Goal: Task Accomplishment & Management: Complete application form

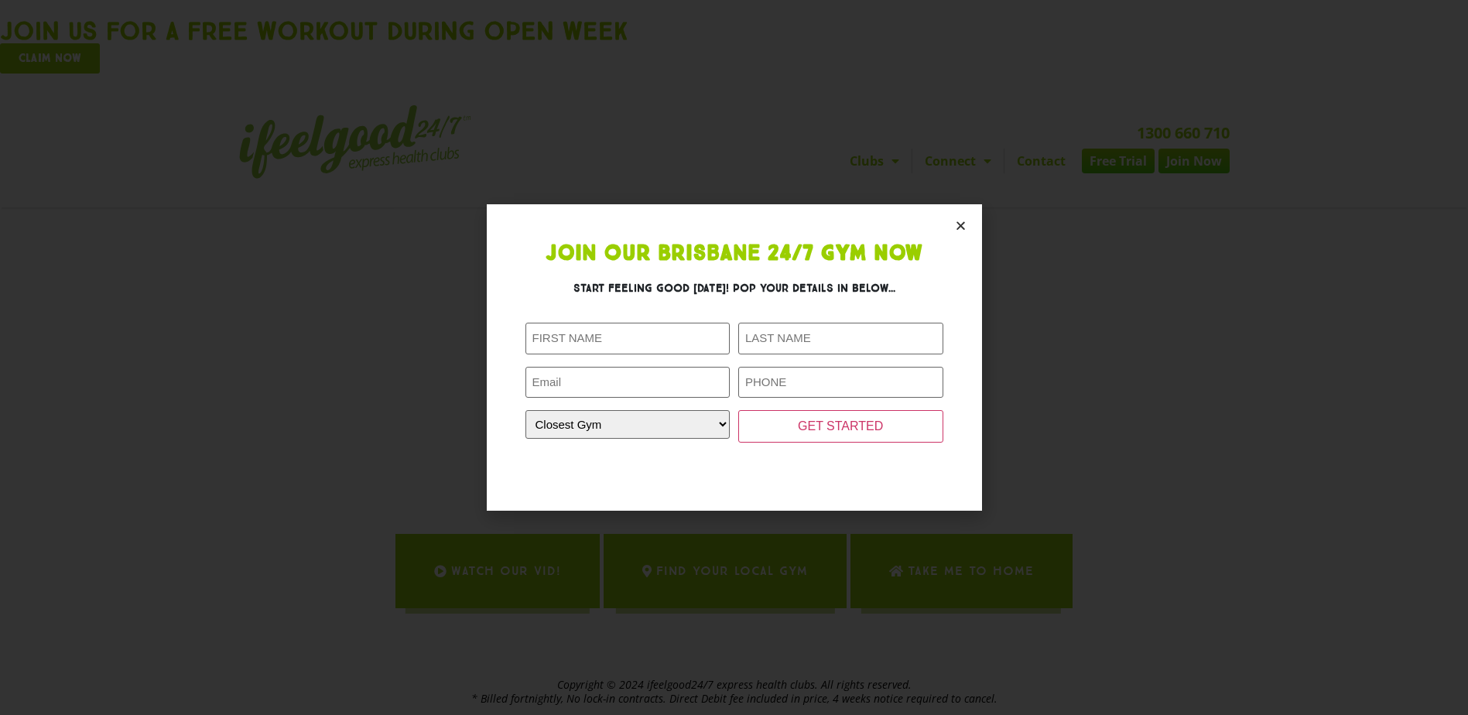
click at [959, 226] on icon "Close" at bounding box center [961, 226] width 12 height 12
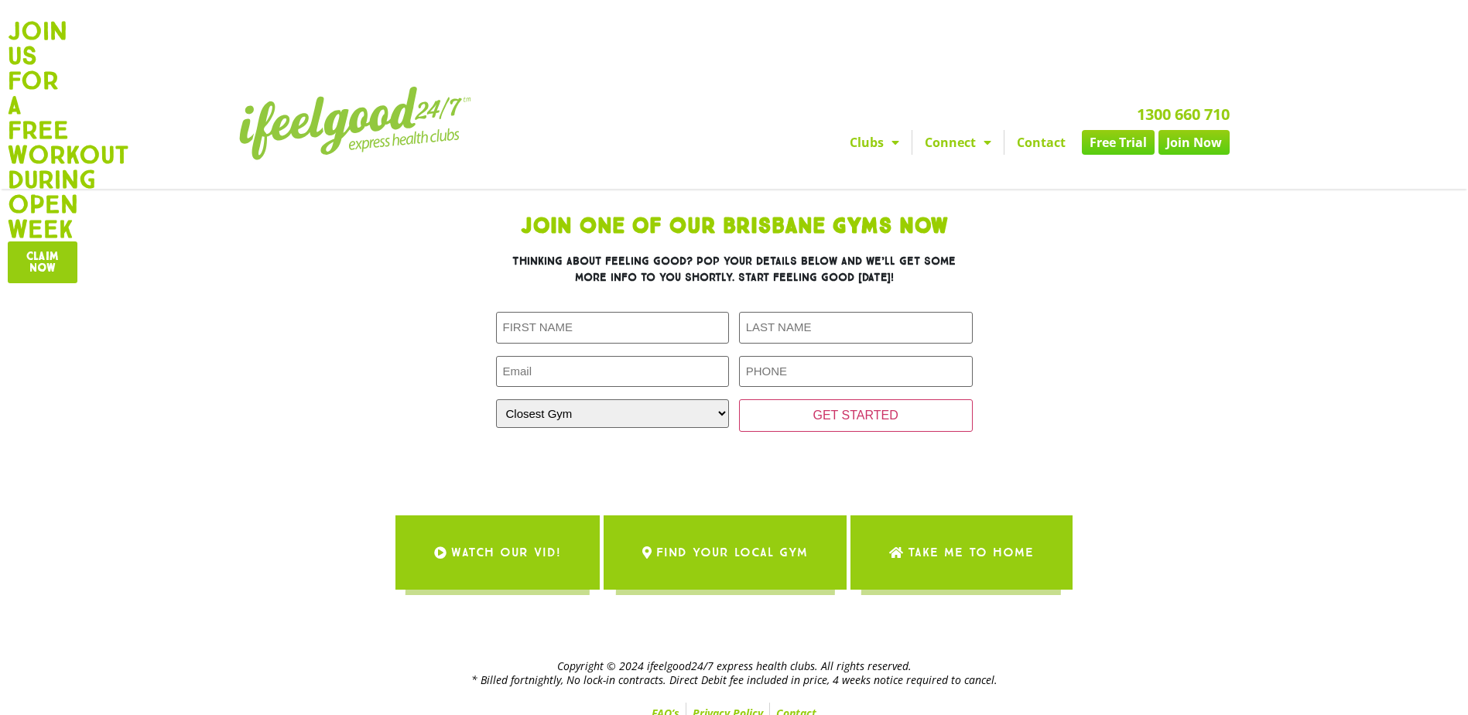
scroll to position [36, 0]
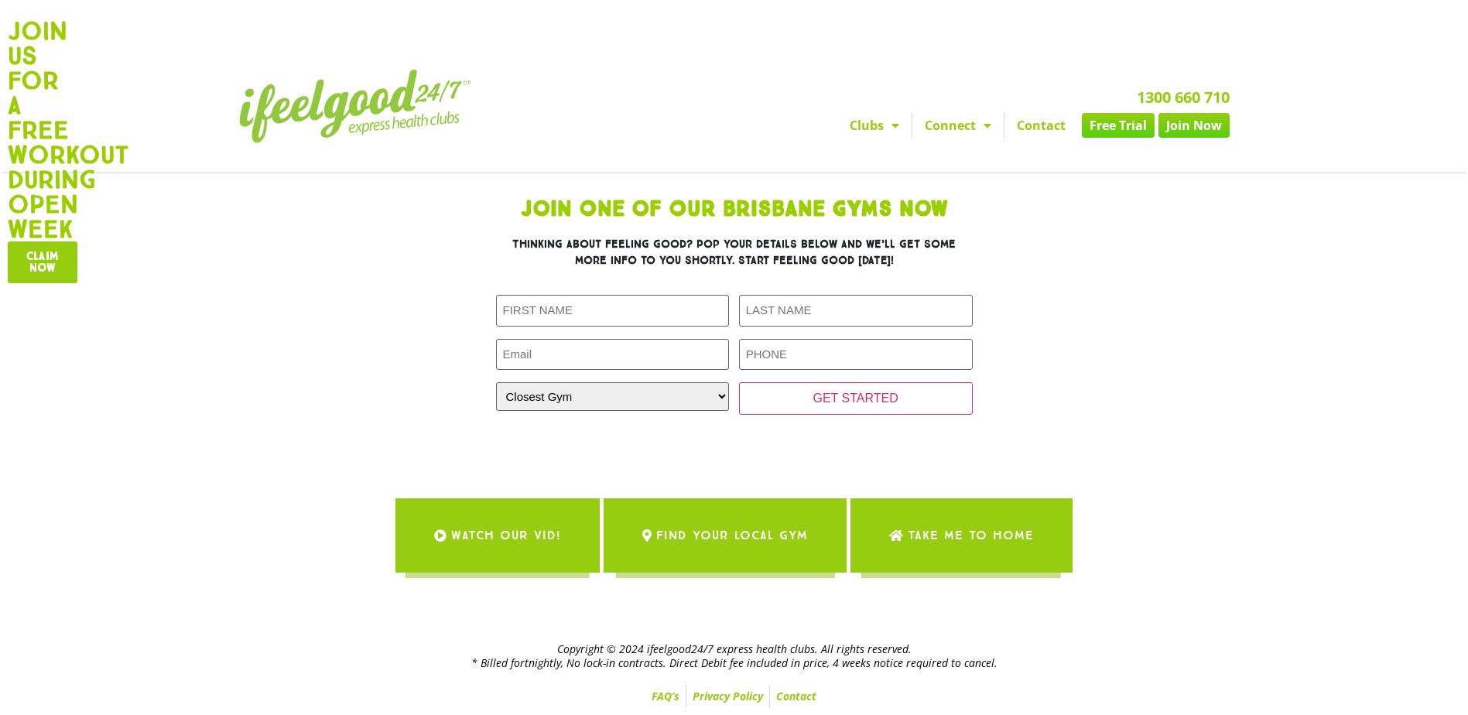
click at [923, 542] on span "Take me to Home" at bounding box center [971, 535] width 126 height 43
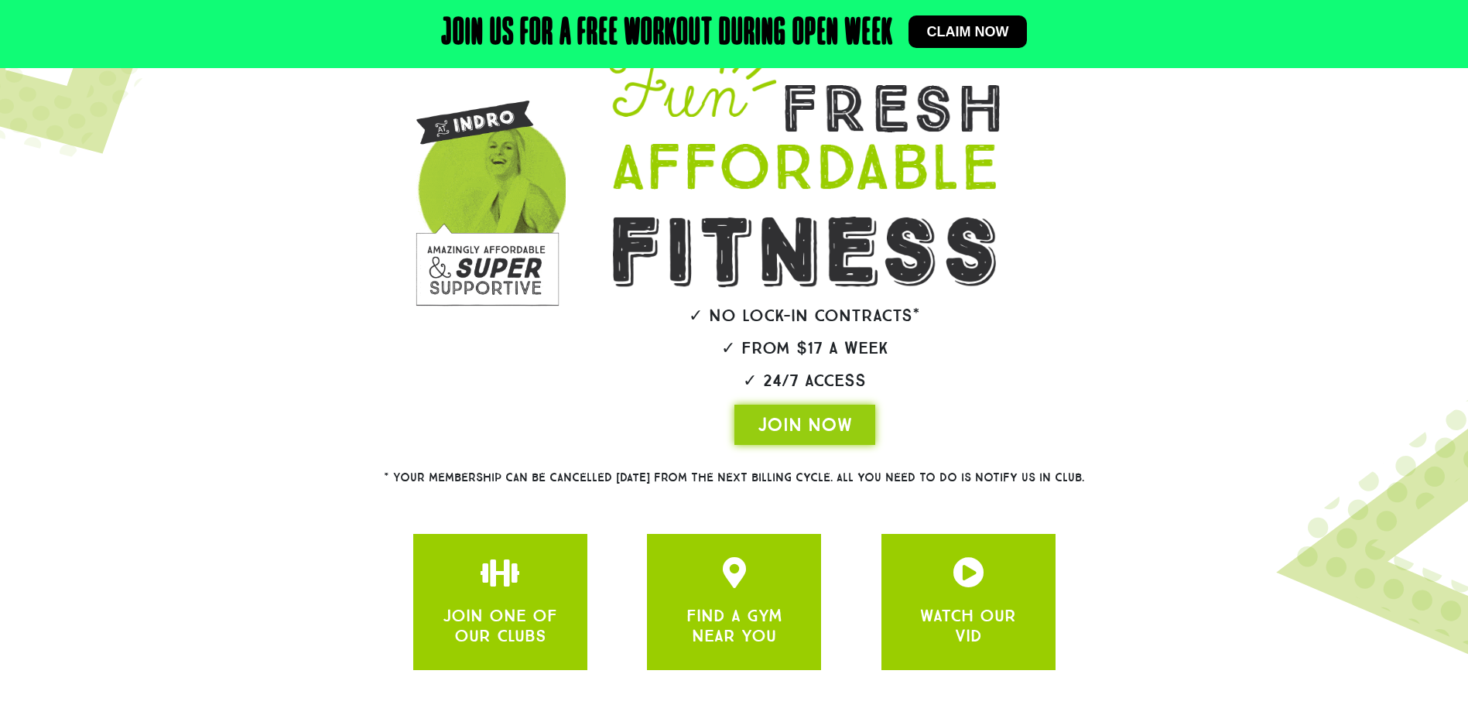
scroll to position [155, 0]
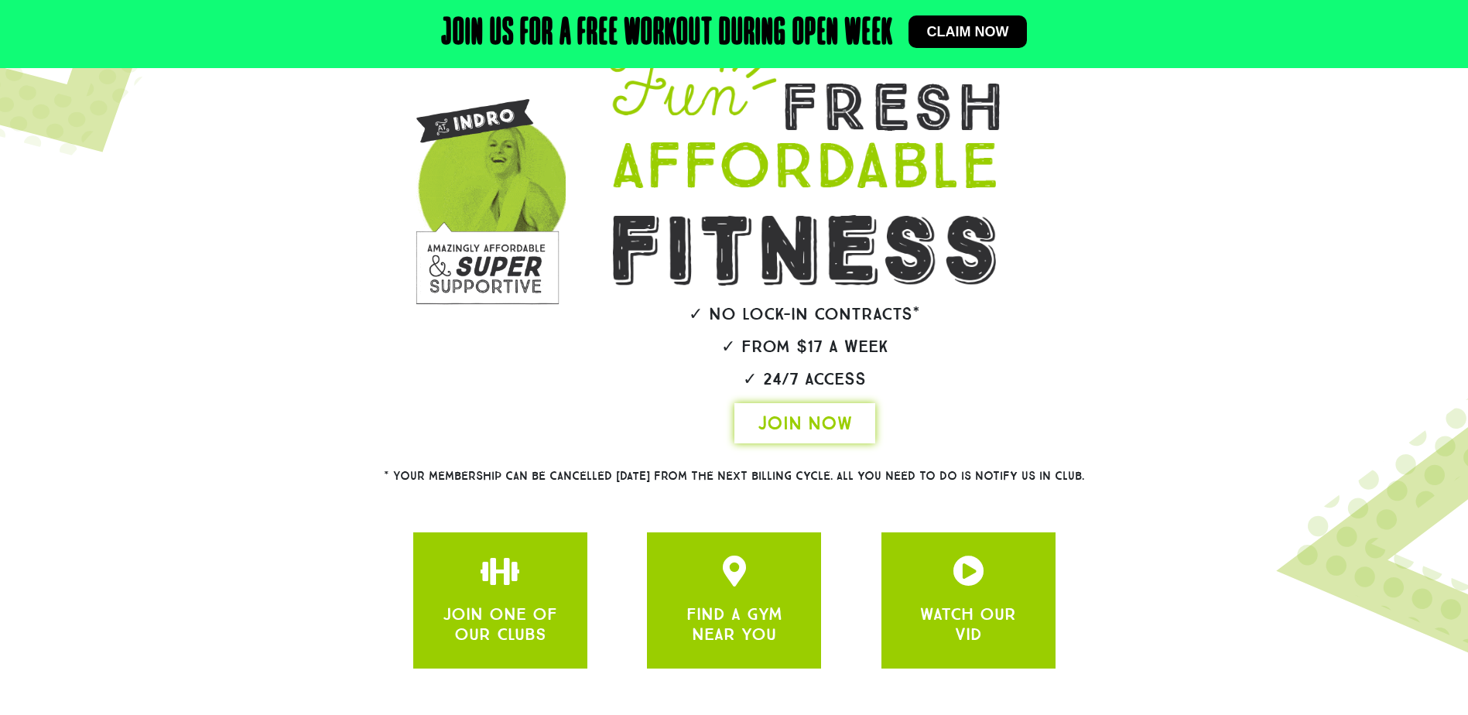
click at [819, 426] on span "JOIN NOW" at bounding box center [804, 423] width 94 height 25
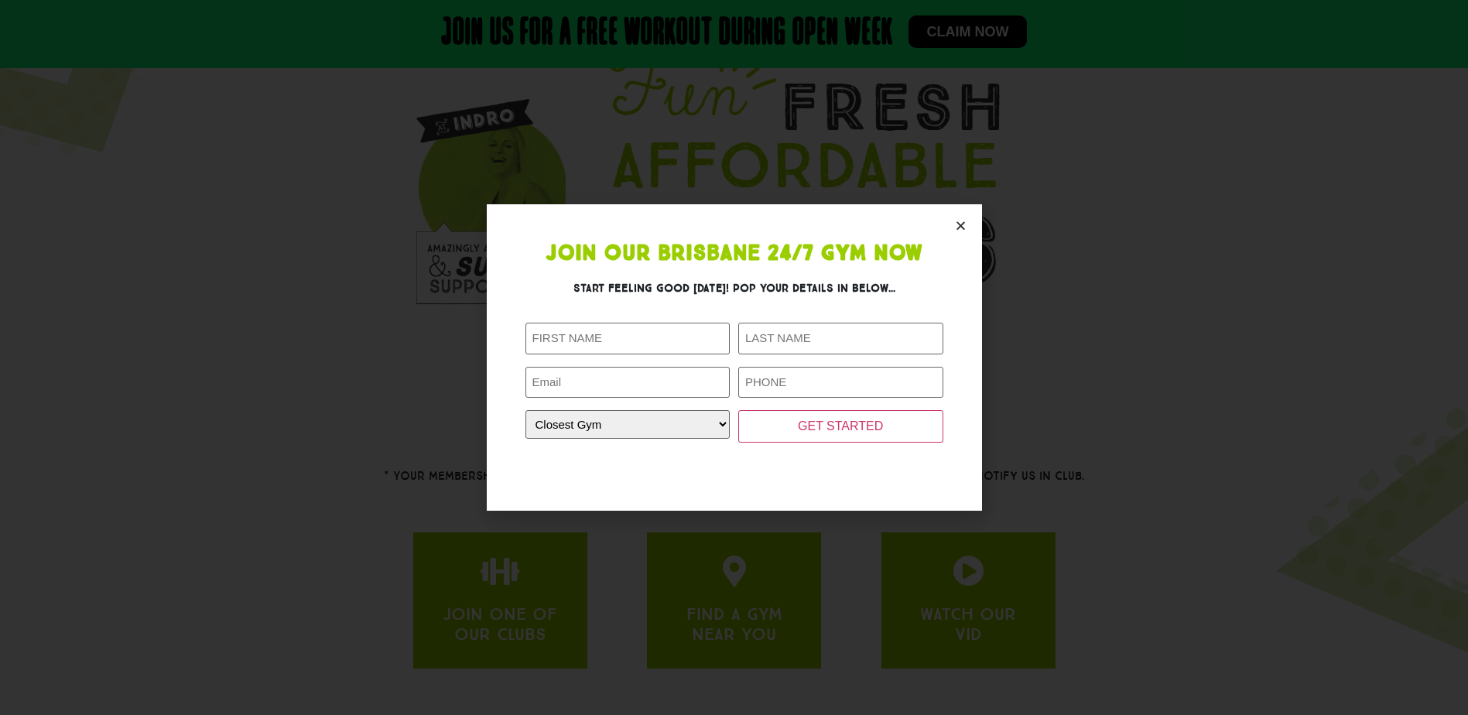
click at [965, 230] on icon "Close" at bounding box center [961, 226] width 12 height 12
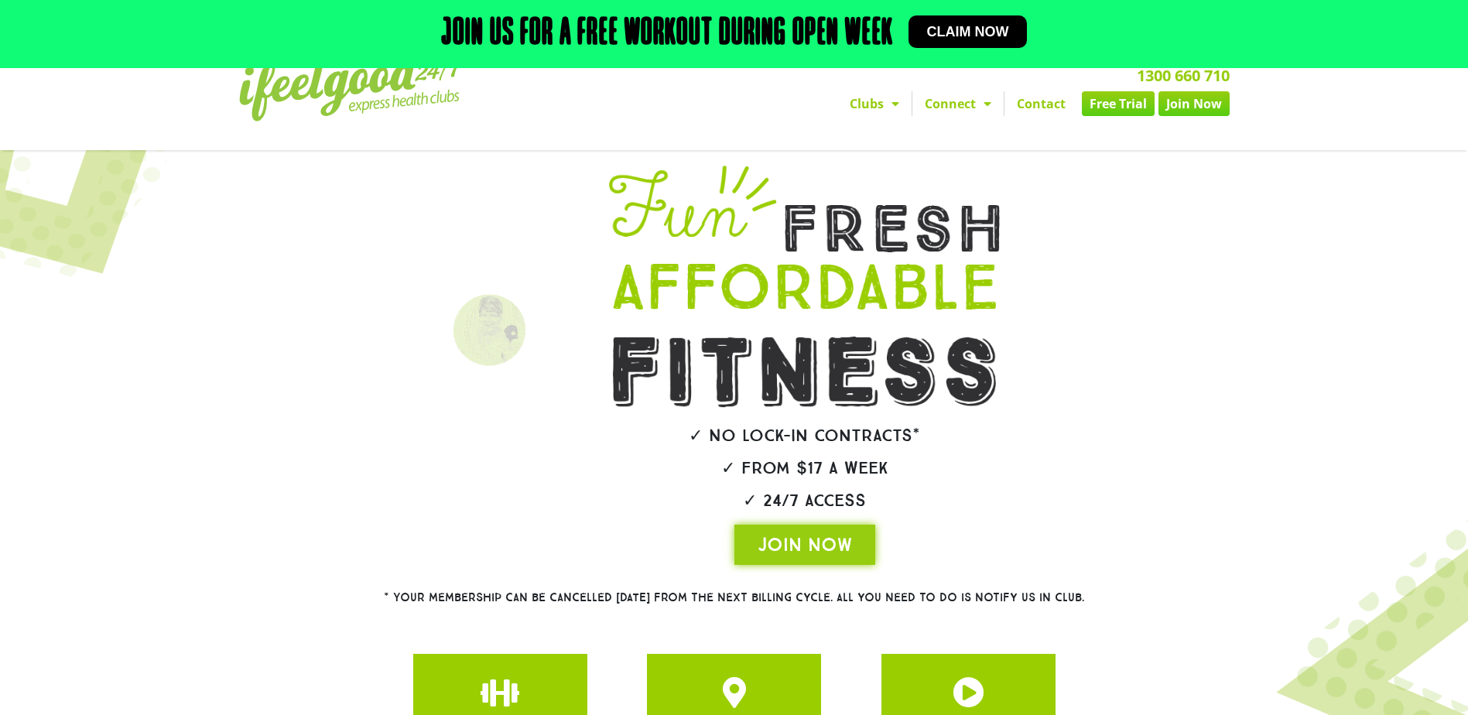
scroll to position [0, 0]
